Goal: Task Accomplishment & Management: Complete application form

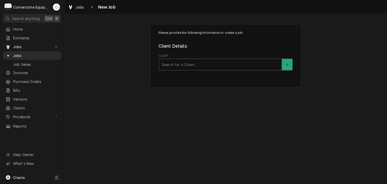
drag, startPoint x: 183, startPoint y: 72, endPoint x: 184, endPoint y: 69, distance: 3.3
click at [184, 70] on div "Please provide the following information to create a job: Client Details Client…" at bounding box center [225, 55] width 151 height 63
click at [184, 68] on div "Client" at bounding box center [220, 64] width 117 height 9
type input "hill"
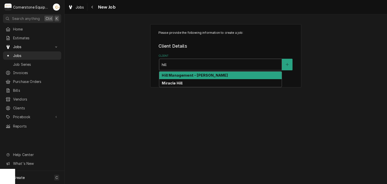
click at [270, 74] on div "Hill Management - [PERSON_NAME]" at bounding box center [220, 75] width 122 height 8
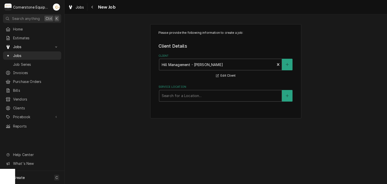
click at [196, 88] on label "Service Location" at bounding box center [225, 87] width 135 height 4
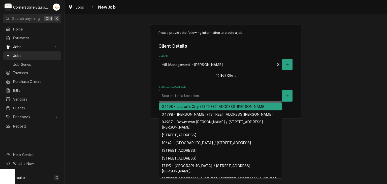
click at [191, 100] on div "Search for a Location..." at bounding box center [220, 95] width 122 height 11
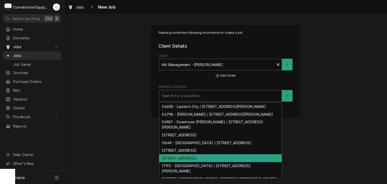
click at [193, 162] on div "11228- Interstate Clinton / 12774 SC-56, Clinton, SC 29325" at bounding box center [220, 158] width 122 height 8
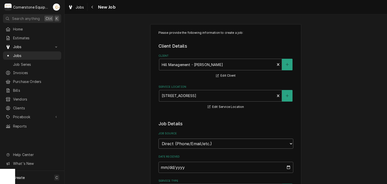
click at [194, 147] on select "Direct (Phone/Email/etc.) Other" at bounding box center [225, 143] width 135 height 10
select select "100"
drag, startPoint x: 187, startPoint y: 160, endPoint x: 186, endPoint y: 165, distance: 5.1
click at [187, 161] on div "Job Source Name" at bounding box center [225, 164] width 135 height 18
click at [186, 166] on input "Job Source Name" at bounding box center [225, 167] width 135 height 11
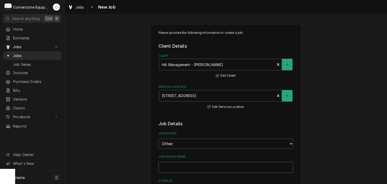
type textarea "x"
type input "M"
type textarea "x"
type input "Ma"
type textarea "x"
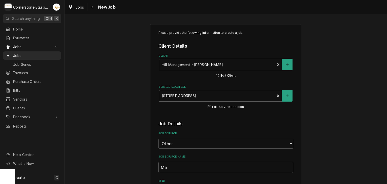
type input "Mai"
type textarea "x"
type input "Main"
type textarea "x"
type input "Maint"
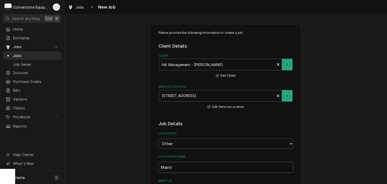
type textarea "x"
type input "MaintX"
type textarea "x"
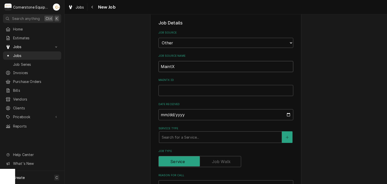
type input "MaintX"
click at [194, 91] on input "MaintX ID" at bounding box center [225, 90] width 135 height 11
type textarea "x"
type input "4"
type textarea "x"
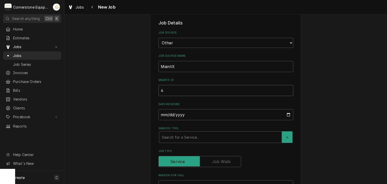
type input "40"
type textarea "x"
type input "406"
type textarea "x"
type input "4065"
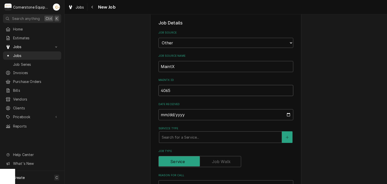
type textarea "x"
type input "4065"
click at [185, 136] on div "Service Type" at bounding box center [220, 136] width 117 height 9
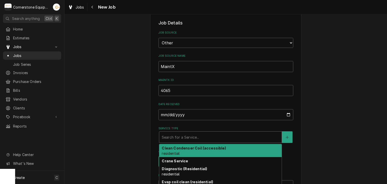
scroll to position [53, 0]
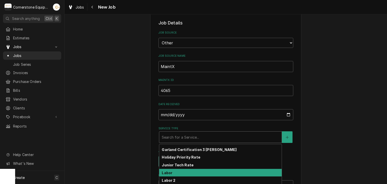
click at [174, 176] on div "Labor 2" at bounding box center [220, 180] width 122 height 8
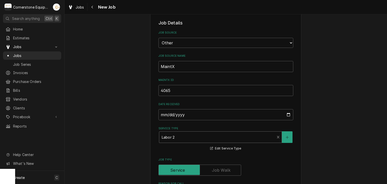
drag, startPoint x: 185, startPoint y: 130, endPoint x: 184, endPoint y: 134, distance: 4.2
click at [185, 131] on div "Service Type option [object Object], selected. Labor 2 Edit Service Type" at bounding box center [225, 138] width 135 height 25
click at [184, 134] on div "Service Type" at bounding box center [217, 136] width 111 height 9
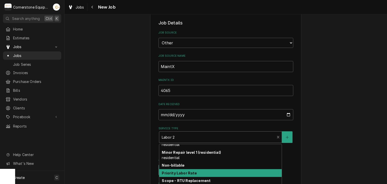
scroll to position [62, 0]
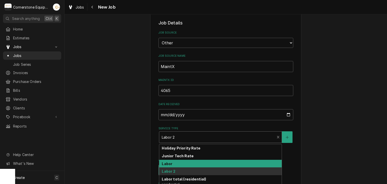
click at [177, 165] on div "Labor" at bounding box center [220, 164] width 122 height 8
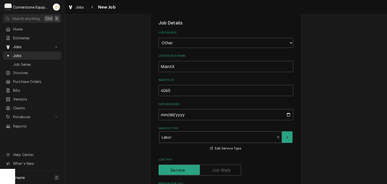
scroll to position [201, 0]
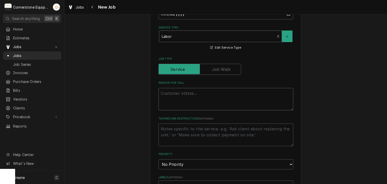
click at [184, 102] on textarea "Reason For Call" at bounding box center [225, 99] width 135 height 23
type textarea "x"
type textarea "T"
type textarea "x"
type textarea "Ta"
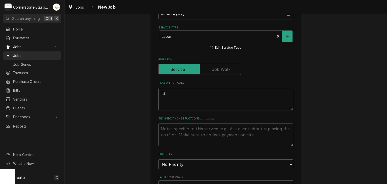
type textarea "x"
type textarea "Tay"
type textarea "x"
type textarea "Tayl"
type textarea "x"
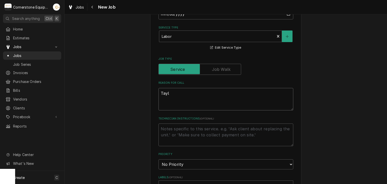
type textarea "Taylo"
type textarea "x"
type textarea "Taylor"
type textarea "x"
type textarea "Taylor"
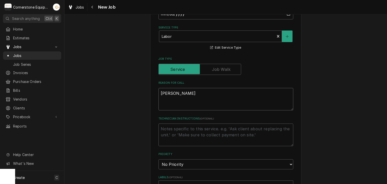
type textarea "x"
type textarea "Taylor I"
type textarea "x"
type textarea "Taylor Ic"
type textarea "x"
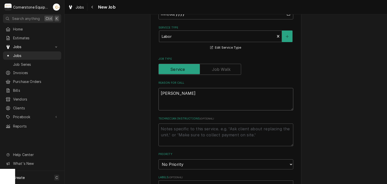
type textarea "Taylor Ice"
type textarea "x"
type textarea "Taylor Ice"
type textarea "x"
type textarea "Taylor Ice M"
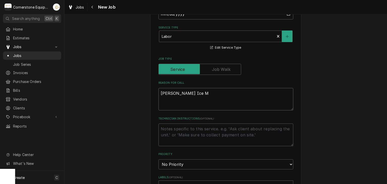
type textarea "x"
type textarea "Taylor Ice Ma"
type textarea "x"
type textarea "Taylor Ice M"
type textarea "x"
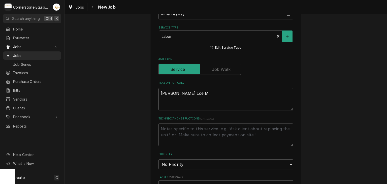
type textarea "Taylor Ice"
type textarea "x"
type textarea "Taylor Ice"
type textarea "x"
type textarea "Taylor Ic"
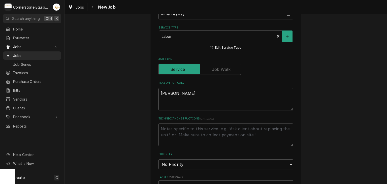
type textarea "x"
type textarea "Taylor I"
type textarea "x"
type textarea "Taylor"
type textarea "x"
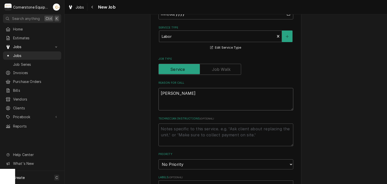
type textarea "Taylor S"
type textarea "x"
type textarea "Taylor Sh"
type textarea "x"
type textarea "Taylor Sha"
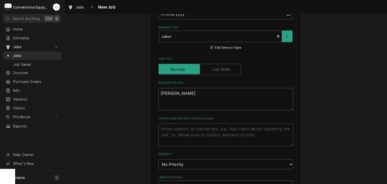
type textarea "x"
type textarea "Taylor Shak"
type textarea "x"
type textarea "Taylor Shake"
type textarea "x"
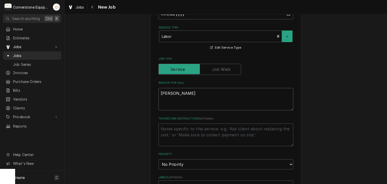
type textarea "Taylor Shake"
type textarea "x"
type textarea "Taylor Shake m"
type textarea "x"
type textarea "Taylor Shake ma"
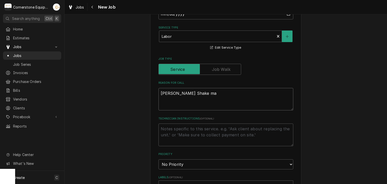
type textarea "x"
type textarea "Taylor Shake mac"
type textarea "x"
type textarea "Taylor Shake mach"
type textarea "x"
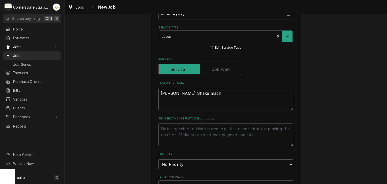
type textarea "Taylor Shake machi"
type textarea "x"
type textarea "Taylor Shake machin"
type textarea "x"
type textarea "Taylor Shake machine"
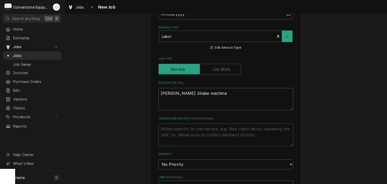
type textarea "x"
type textarea "Taylor Shake machine"
type textarea "x"
type textarea "Taylor Shake machine d"
type textarea "x"
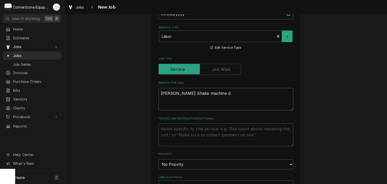
type textarea "Taylor Shake machine do"
type textarea "x"
type textarea "Taylor Shake machine dow"
type textarea "x"
type textarea "Taylor Shake machine down"
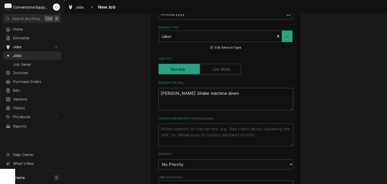
type textarea "x"
type textarea "Taylor Shake machine down"
click at [167, 161] on select "No Priority Urgent High Medium Low" at bounding box center [225, 164] width 135 height 10
select select "2"
click at [158, 159] on select "No Priority Urgent High Medium Low" at bounding box center [225, 164] width 135 height 10
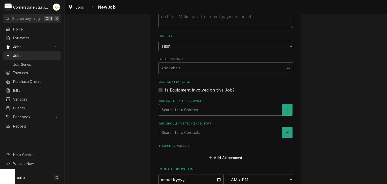
scroll to position [403, 0]
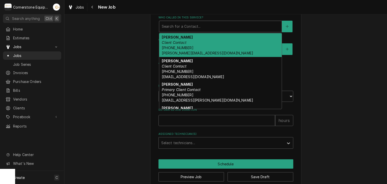
click at [191, 28] on div "Who called in this service?" at bounding box center [220, 26] width 117 height 9
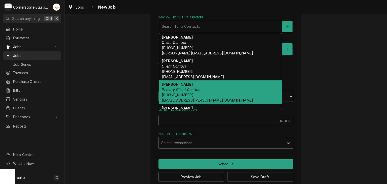
click at [191, 84] on div "Ashton Vazquez Primary Client Contact (346) 249-1763 ashton.vazquez@us.stores.m…" at bounding box center [220, 92] width 122 height 24
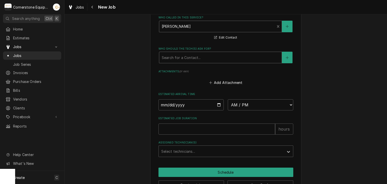
click at [191, 54] on div "Who should the tech(s) ask for?" at bounding box center [220, 57] width 117 height 9
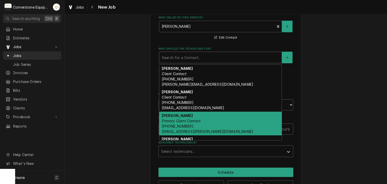
click at [193, 119] on em "Primary Client Contact" at bounding box center [181, 121] width 39 height 4
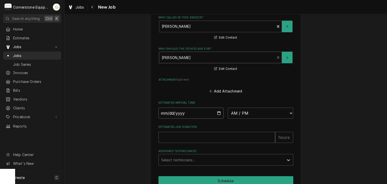
click at [216, 114] on input "Date" at bounding box center [190, 112] width 65 height 11
click at [214, 110] on input "Date" at bounding box center [190, 112] width 65 height 11
type textarea "x"
type input "2025-10-15"
type textarea "x"
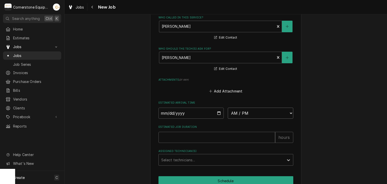
click at [241, 116] on select "AM / PM 6:00 AM 6:15 AM 6:30 AM 6:45 AM 7:00 AM 7:15 AM 7:30 AM 7:45 AM 8:00 AM…" at bounding box center [260, 112] width 65 height 11
select select "08:00:00"
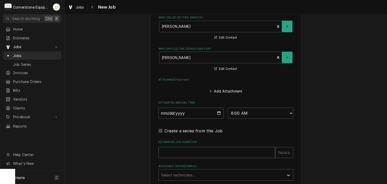
click at [199, 149] on input "Estimated Job Duration" at bounding box center [216, 152] width 117 height 11
type textarea "x"
type input "2"
type textarea "x"
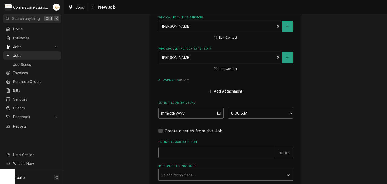
type input "4"
type textarea "x"
type input "4"
click at [193, 170] on div "Assigned Technician(s)" at bounding box center [221, 174] width 120 height 9
click at [174, 182] on div "Andrew Buigues" at bounding box center [226, 186] width 134 height 8
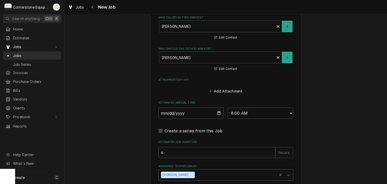
scroll to position [441, 0]
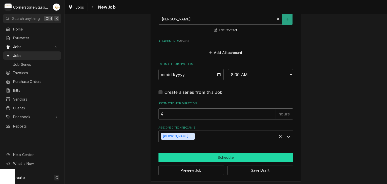
click at [167, 153] on button "Schedule" at bounding box center [225, 157] width 135 height 9
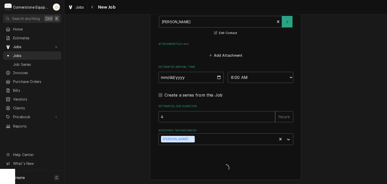
scroll to position [437, 0]
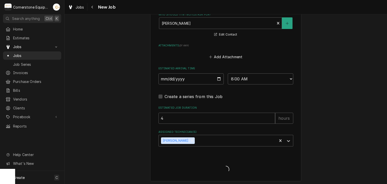
type textarea "x"
